Goal: Task Accomplishment & Management: Complete application form

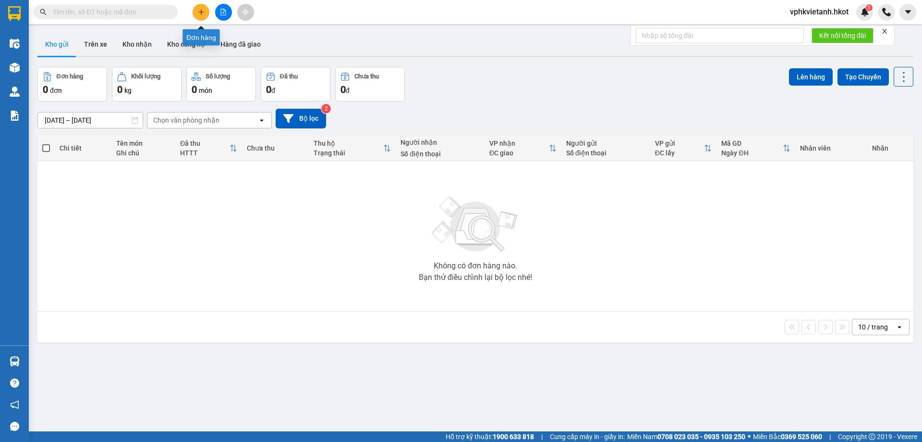
click at [198, 15] on icon "plus" at bounding box center [201, 12] width 7 height 7
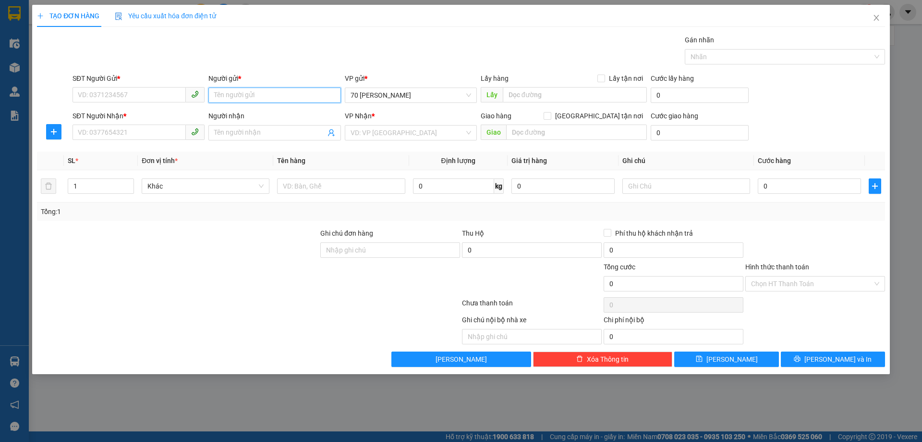
click at [223, 98] on input "Người gửi *" at bounding box center [275, 94] width 132 height 15
click at [257, 99] on input "[PERSON_NAME]" at bounding box center [275, 94] width 132 height 15
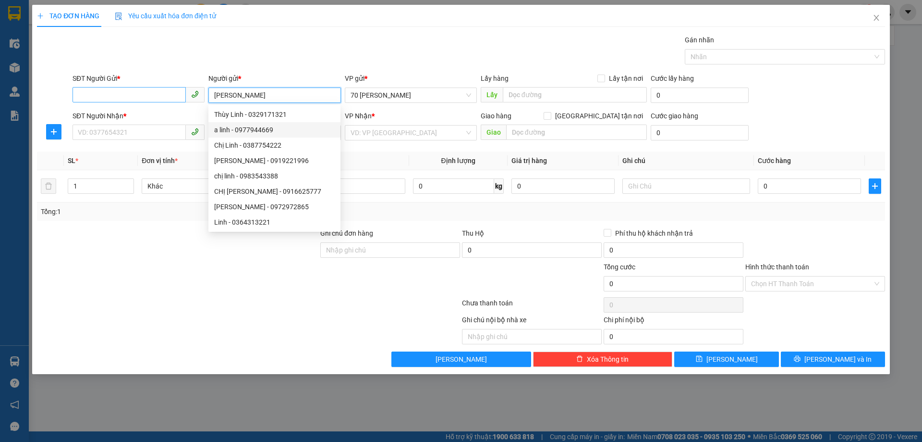
type input "[PERSON_NAME]"
click at [136, 95] on input "SĐT Người Gửi *" at bounding box center [129, 94] width 113 height 15
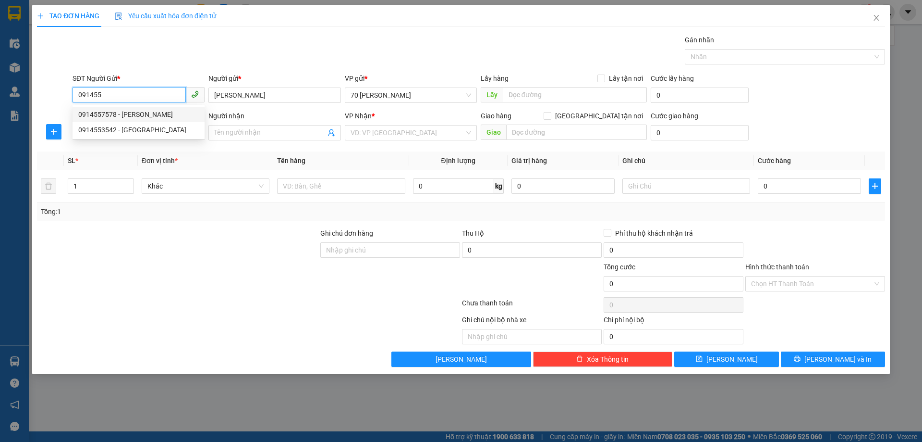
click at [167, 112] on div "0914557578 - [PERSON_NAME]" at bounding box center [138, 114] width 121 height 11
type input "0914557578"
type input "[PERSON_NAME]"
type input "0914557578"
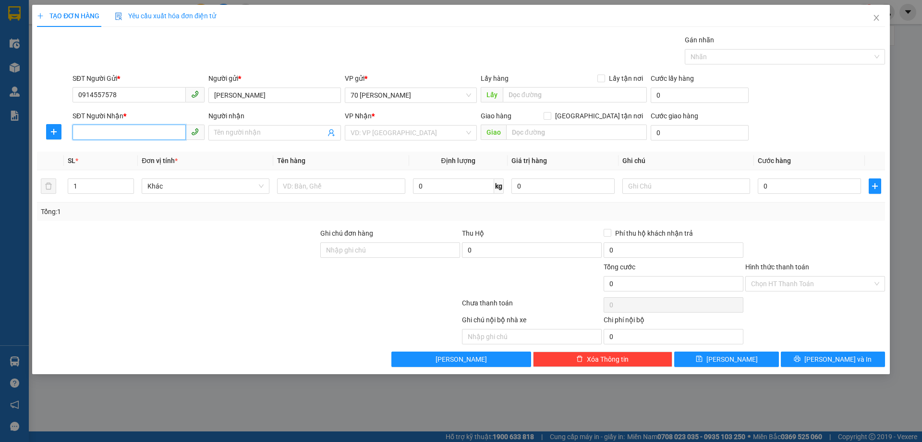
click at [127, 138] on input "SĐT Người Nhận *" at bounding box center [129, 131] width 113 height 15
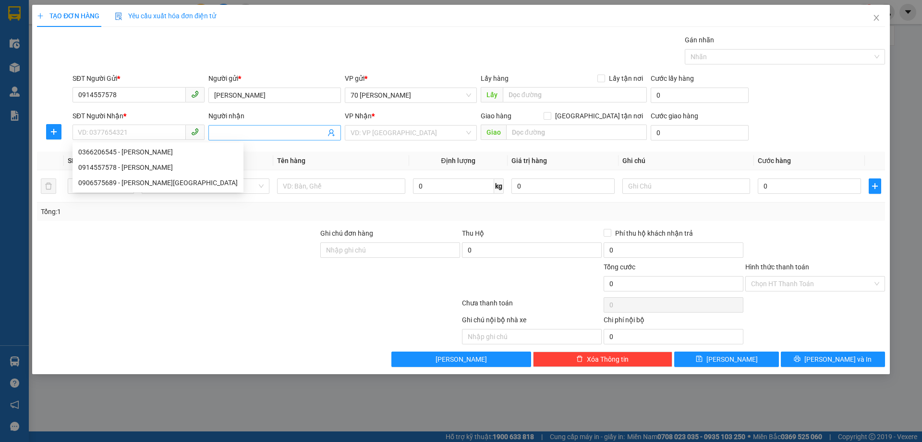
click at [237, 137] on input "Người nhận" at bounding box center [269, 132] width 111 height 11
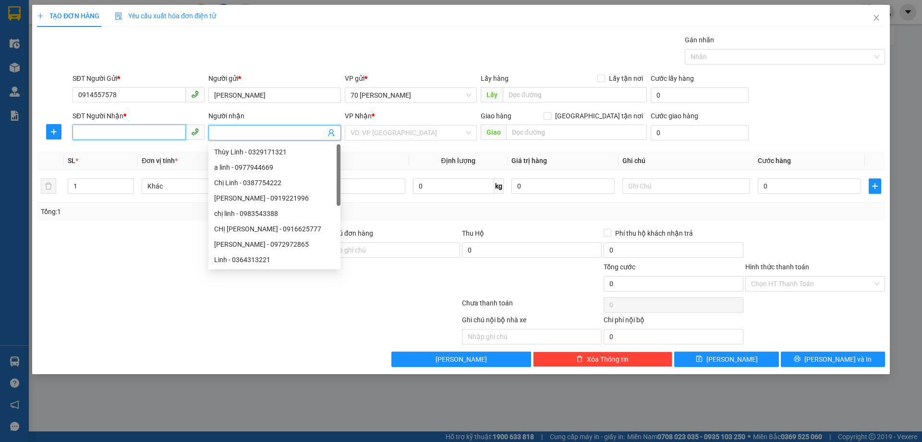
click at [155, 132] on input "SĐT Người Nhận *" at bounding box center [129, 131] width 113 height 15
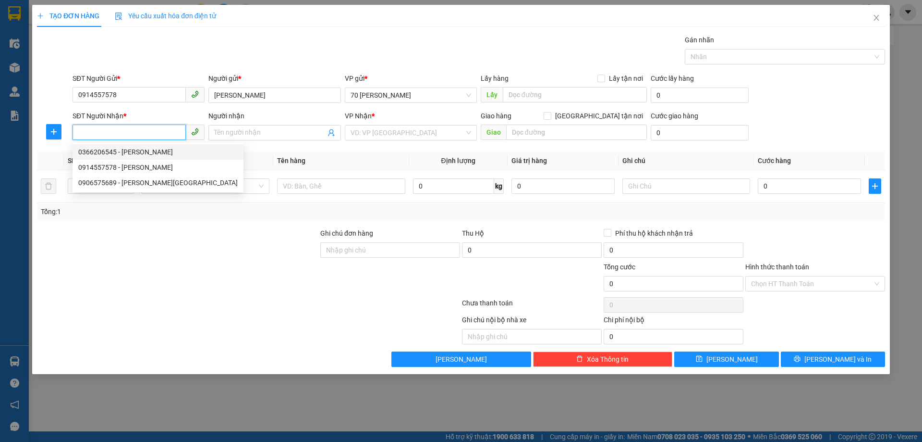
click at [131, 152] on div "0366206545 - [PERSON_NAME]" at bounding box center [158, 152] width 160 height 11
type input "0366206545"
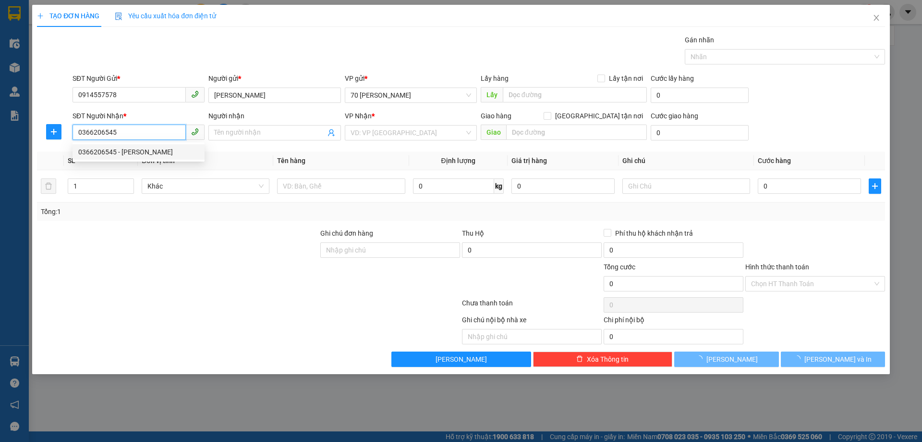
type input "[PERSON_NAME]"
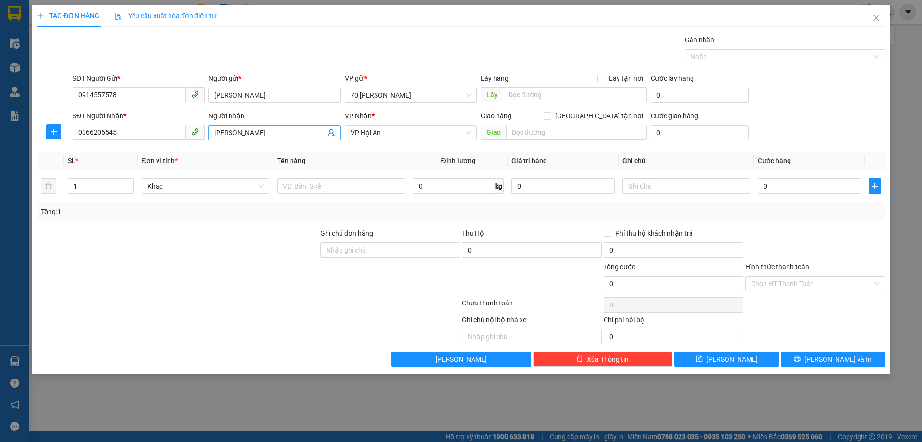
click at [274, 136] on input "[PERSON_NAME]" at bounding box center [269, 132] width 111 height 11
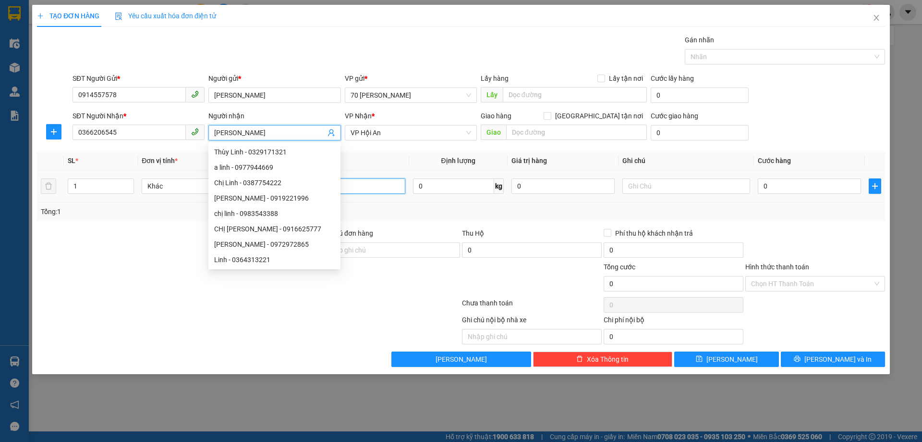
click at [357, 189] on input "text" at bounding box center [341, 185] width 128 height 15
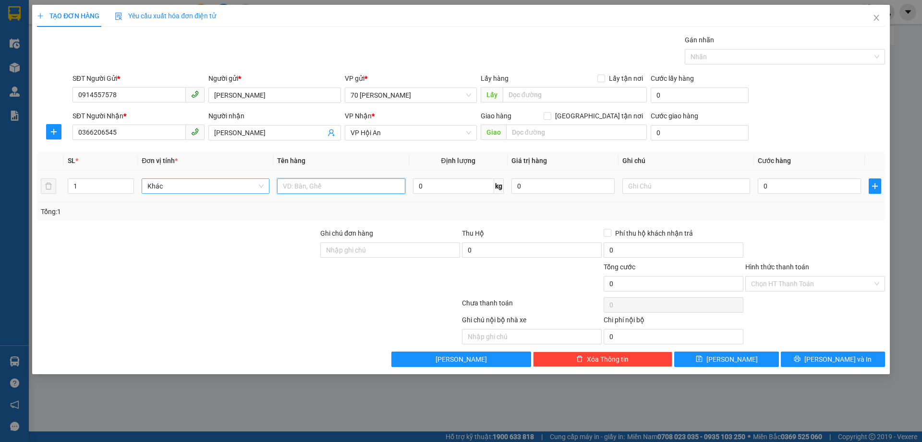
click at [186, 184] on span "Khác" at bounding box center [205, 186] width 116 height 14
click at [294, 189] on input "text" at bounding box center [341, 185] width 128 height 15
type input "Thùng Bia"
click at [465, 189] on input "0" at bounding box center [453, 185] width 81 height 15
type input "45"
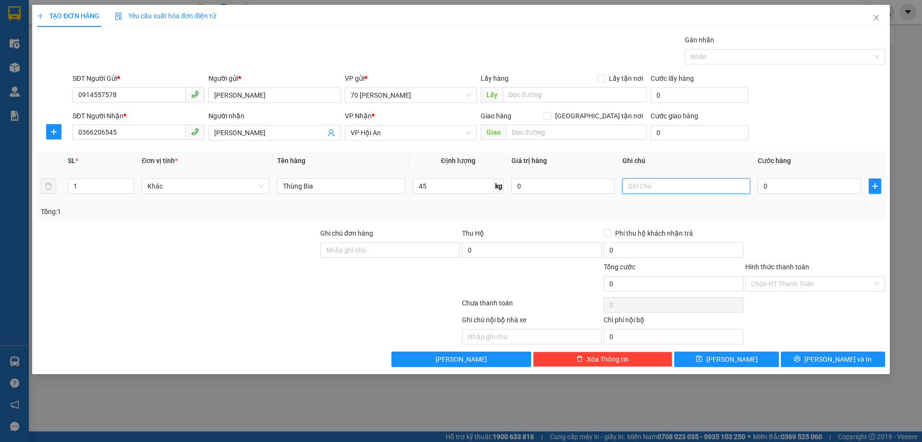
click at [659, 187] on input "text" at bounding box center [687, 185] width 128 height 15
click at [774, 190] on input "0" at bounding box center [809, 185] width 103 height 15
click at [91, 186] on input "1" at bounding box center [100, 186] width 65 height 14
type input "2"
click at [656, 187] on input "text" at bounding box center [687, 185] width 128 height 15
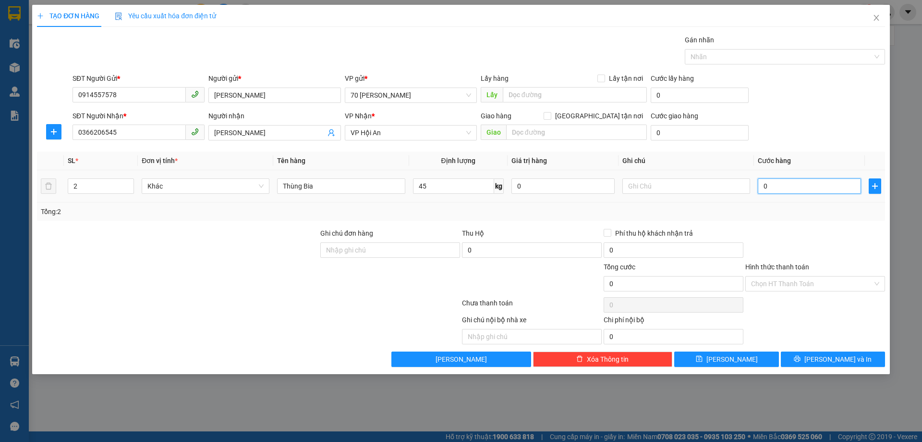
click at [780, 187] on input "0" at bounding box center [809, 185] width 103 height 15
type input "02"
type input "2"
type input "026"
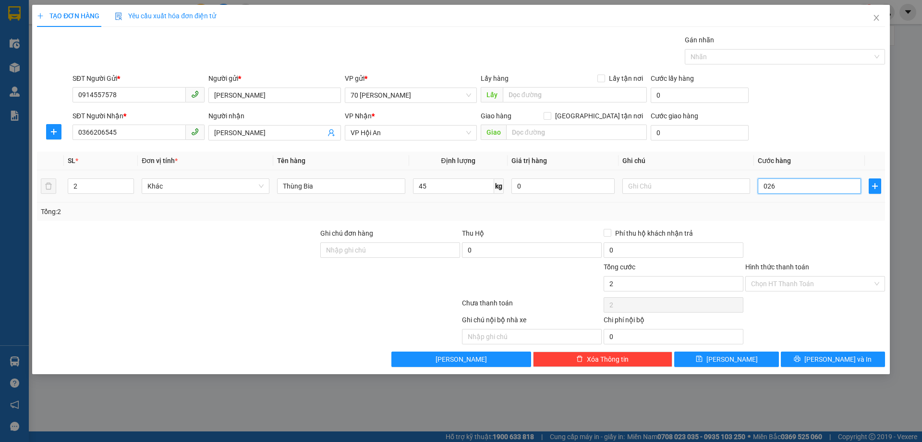
type input "26"
type input "0.260"
type input "260"
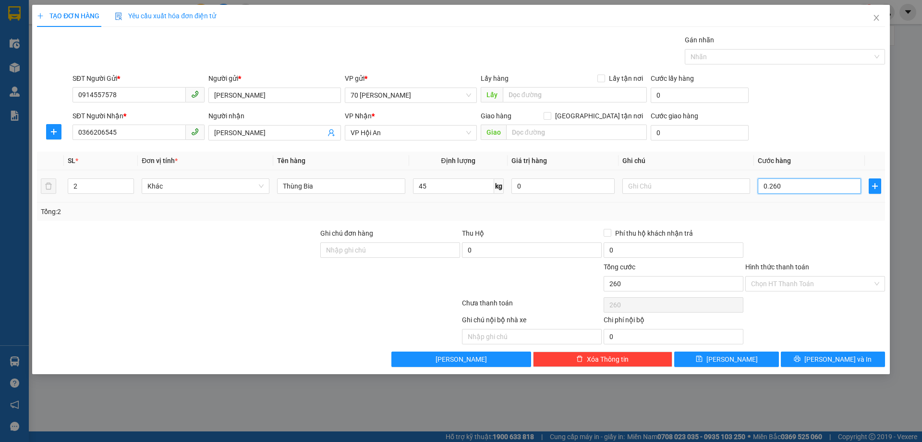
type input "02.600"
type input "2.600"
type input "026.000"
type input "26.000"
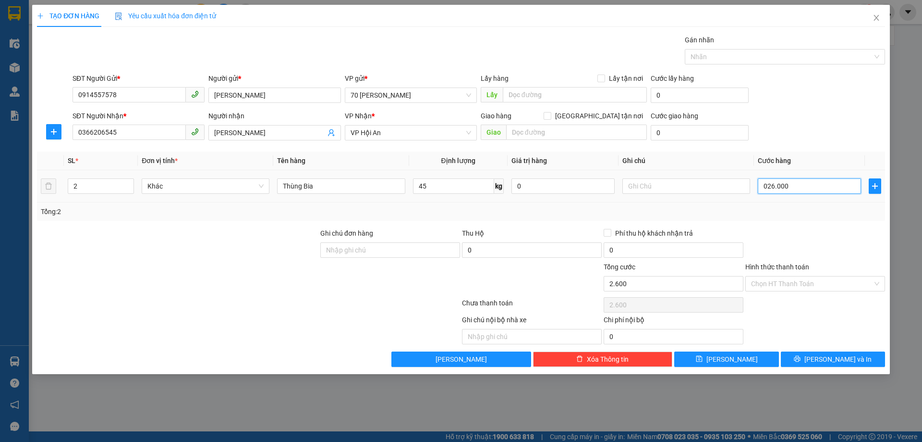
type input "26.000"
type input "0.260.000"
type input "260.000"
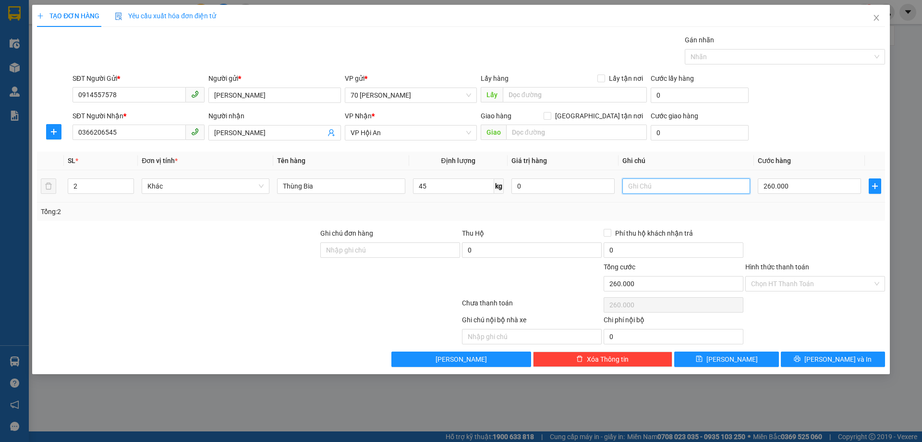
click at [692, 193] on input "text" at bounding box center [687, 185] width 128 height 15
click at [610, 229] on input "Phí thu hộ khách nhận trả" at bounding box center [607, 232] width 7 height 7
checkbox input "true"
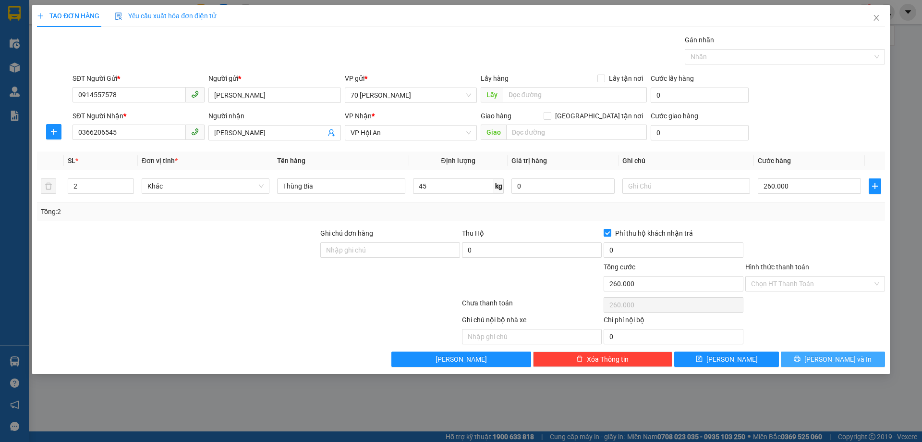
click at [805, 361] on button "[PERSON_NAME] và In" at bounding box center [833, 358] width 104 height 15
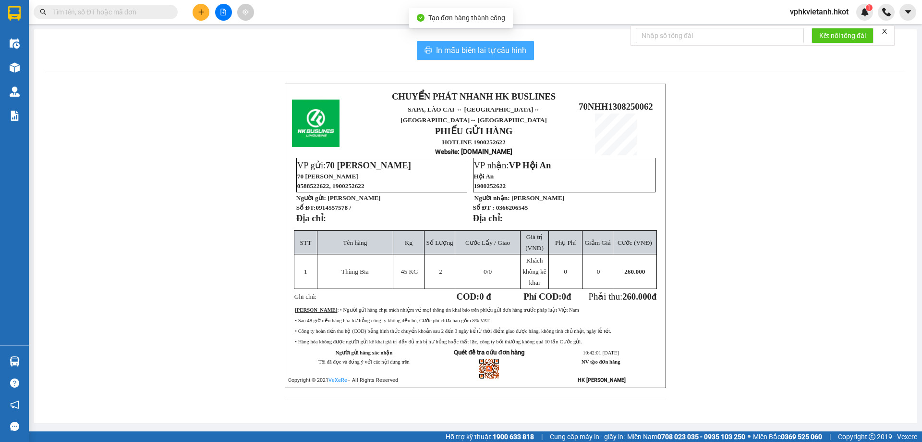
click at [476, 50] on span "In mẫu biên lai tự cấu hình" at bounding box center [481, 50] width 90 height 12
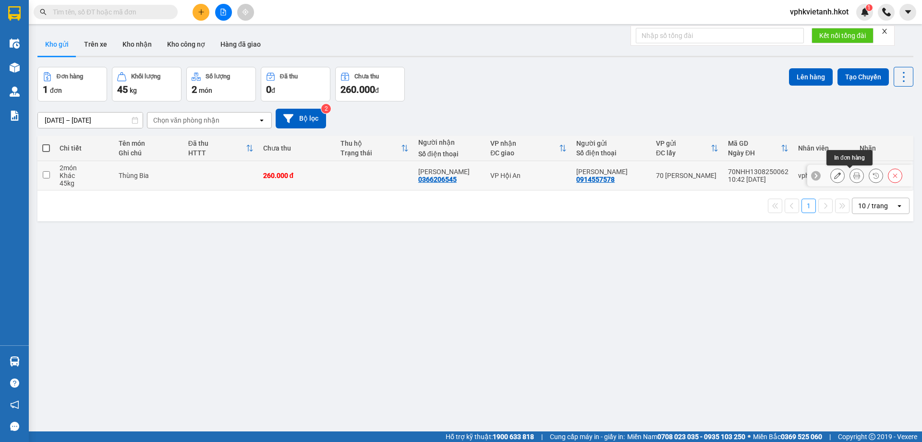
click at [854, 176] on icon at bounding box center [857, 175] width 7 height 7
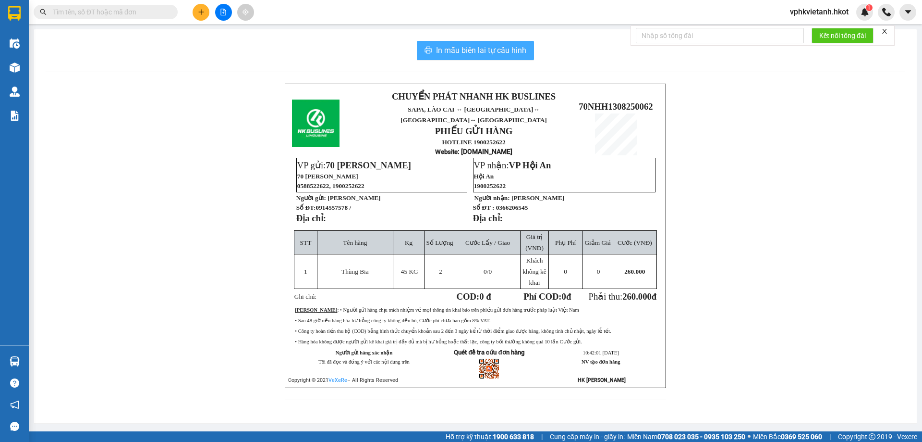
click at [505, 44] on span "In mẫu biên lai tự cấu hình" at bounding box center [481, 50] width 90 height 12
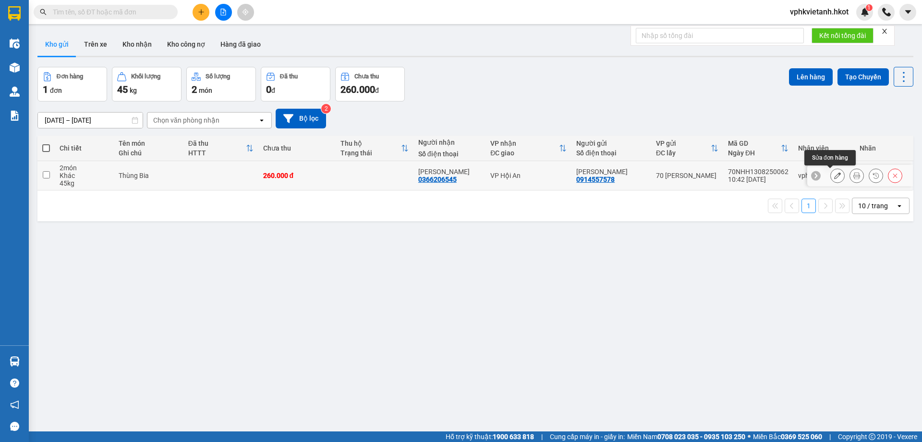
click at [835, 174] on icon at bounding box center [838, 175] width 7 height 7
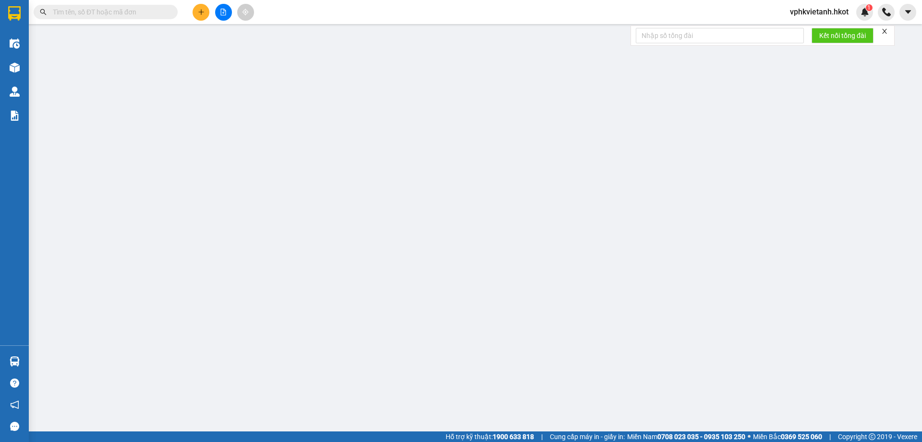
type input "0914557578"
type input "[PERSON_NAME]"
type input "0366206545"
type input "[PERSON_NAME]"
type input "260.000"
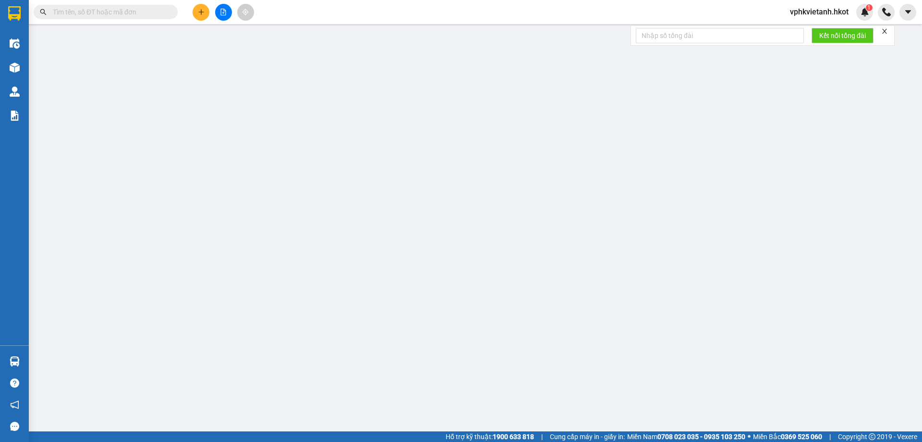
type input "260.000"
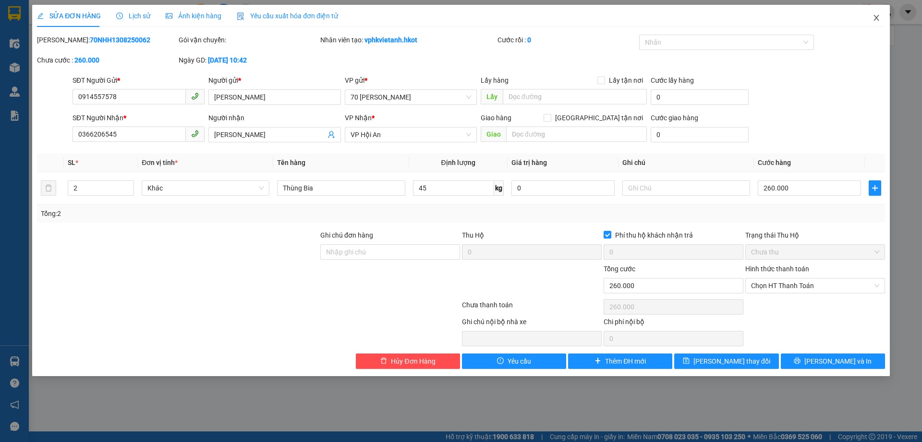
click at [876, 16] on icon "close" at bounding box center [877, 18] width 8 height 8
